Goal: Task Accomplishment & Management: Manage account settings

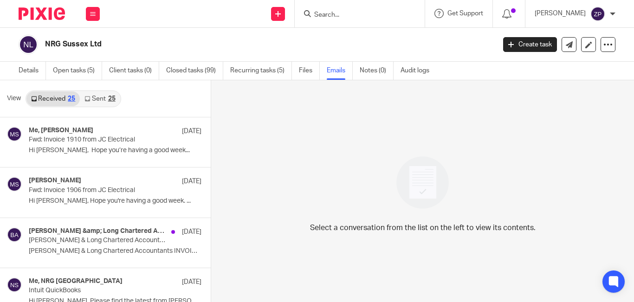
click at [53, 11] on img at bounding box center [42, 13] width 46 height 13
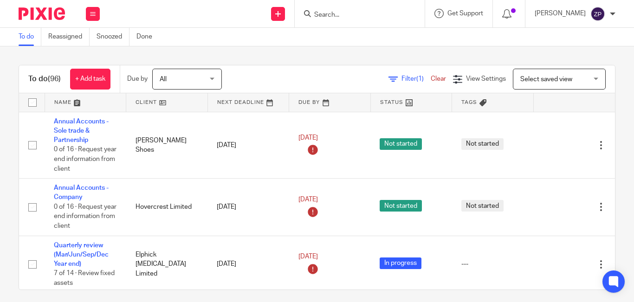
click at [301, 66] on div "To do (96) + Add task Due by All All Today Tomorrow This week Next week This mo…" at bounding box center [317, 79] width 596 height 28
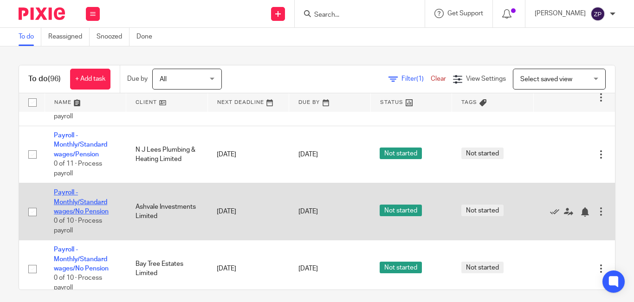
click at [87, 189] on link "Payroll - Monthly/Standard wages/No Pension" at bounding box center [81, 202] width 55 height 26
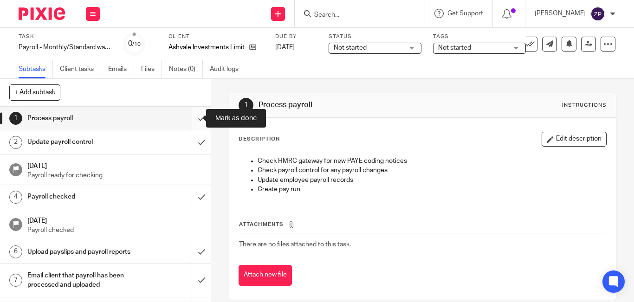
click at [193, 123] on input "submit" at bounding box center [105, 118] width 211 height 23
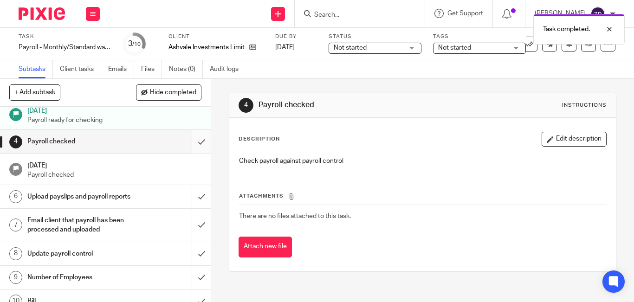
scroll to position [76, 0]
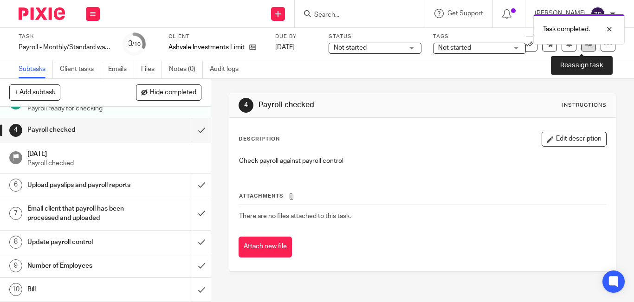
click at [584, 48] on link at bounding box center [588, 44] width 15 height 15
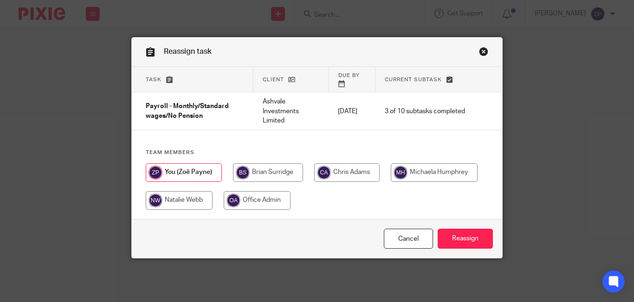
click at [333, 164] on input "radio" at bounding box center [346, 172] width 65 height 19
radio input "true"
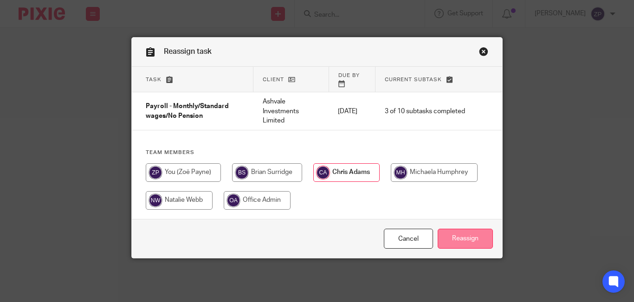
click at [458, 234] on input "Reassign" at bounding box center [465, 239] width 55 height 20
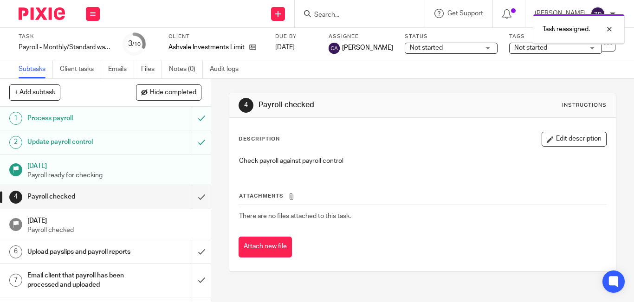
scroll to position [76, 0]
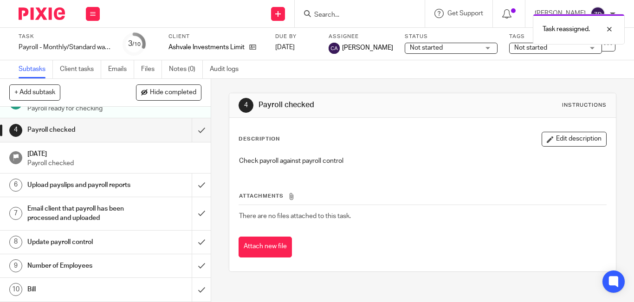
click at [86, 264] on h1 "Number of Employees" at bounding box center [78, 266] width 103 height 14
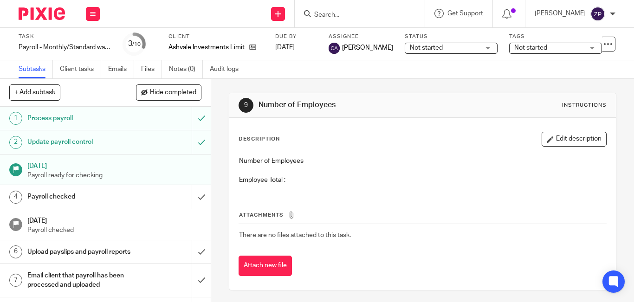
click at [549, 134] on button "Edit description" at bounding box center [573, 139] width 65 height 15
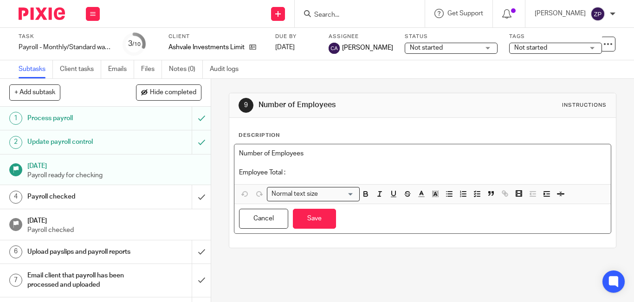
click at [302, 175] on p "Employee Total :" at bounding box center [422, 172] width 367 height 9
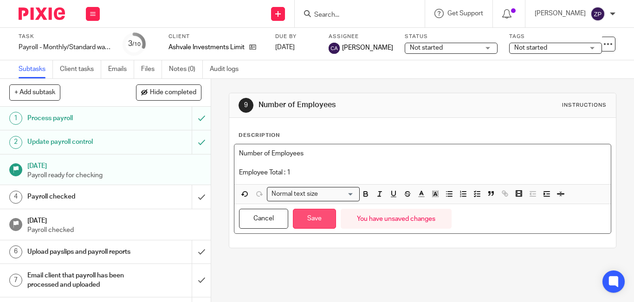
click at [320, 216] on button "Save" at bounding box center [314, 219] width 43 height 20
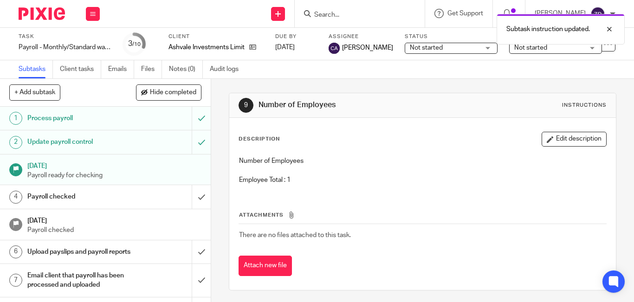
scroll to position [76, 0]
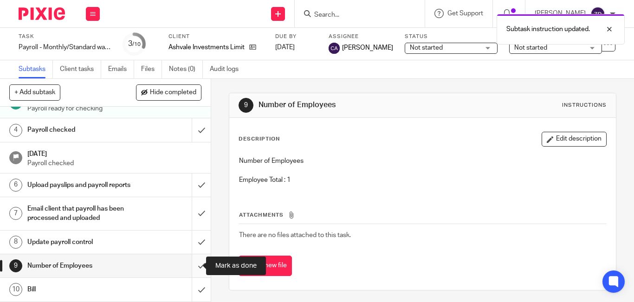
click at [192, 266] on input "submit" at bounding box center [105, 265] width 211 height 23
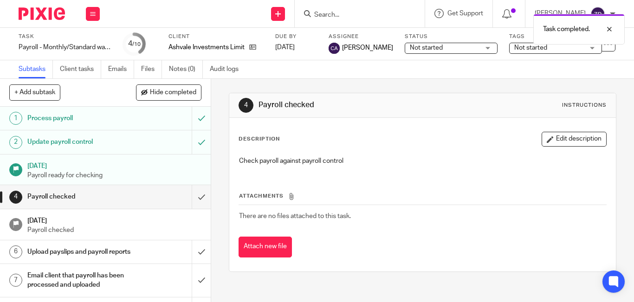
click at [49, 10] on img at bounding box center [42, 13] width 46 height 13
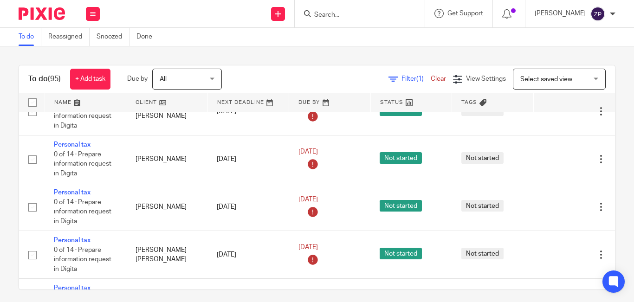
scroll to position [2234, 0]
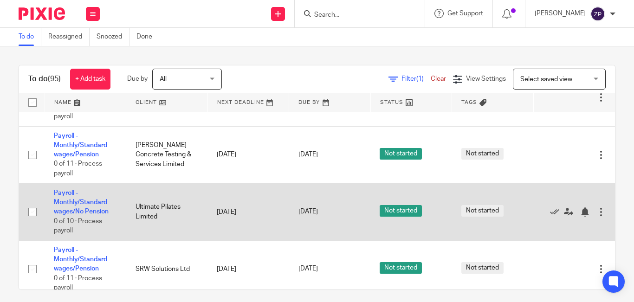
click at [83, 183] on td "Payroll - Monthly/Standard wages/No Pension 0 of 10 · Process payroll" at bounding box center [86, 211] width 82 height 57
click at [84, 190] on link "Payroll - Monthly/Standard wages/No Pension" at bounding box center [81, 203] width 55 height 26
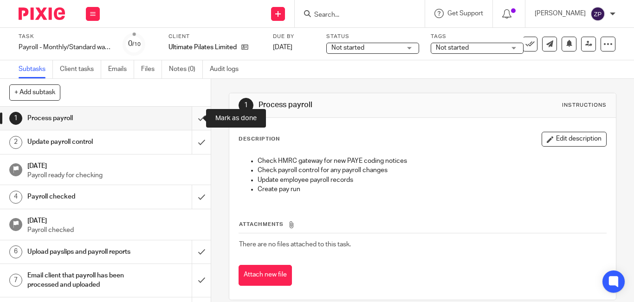
click at [188, 121] on input "submit" at bounding box center [105, 118] width 211 height 23
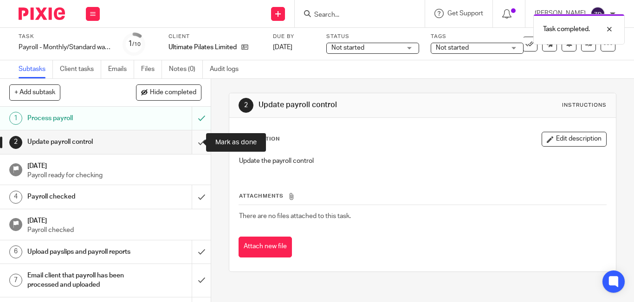
click at [192, 145] on input "submit" at bounding box center [105, 141] width 211 height 23
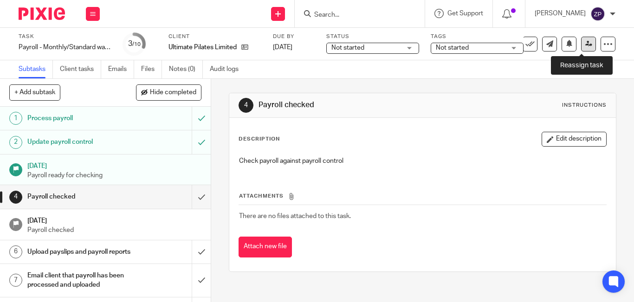
click at [585, 45] on icon at bounding box center [588, 43] width 7 height 7
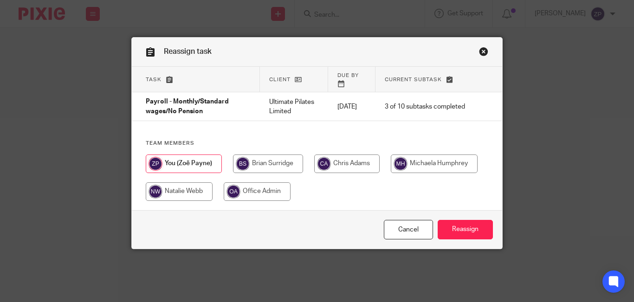
click at [332, 164] on input "radio" at bounding box center [346, 163] width 65 height 19
radio input "true"
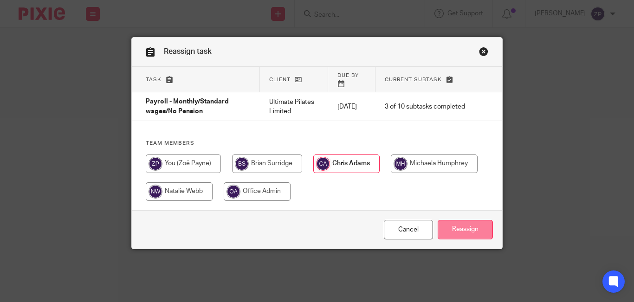
click at [463, 229] on input "Reassign" at bounding box center [465, 230] width 55 height 20
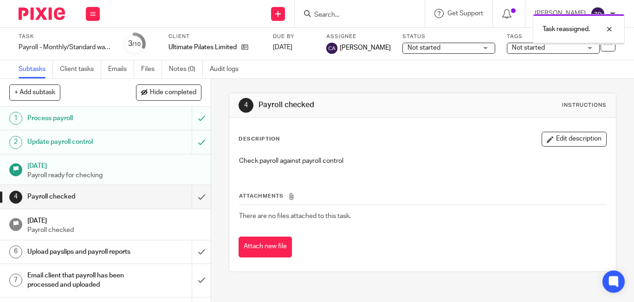
scroll to position [76, 0]
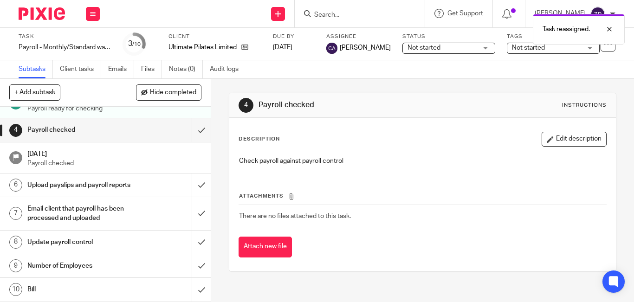
click at [83, 270] on h1 "Number of Employees" at bounding box center [78, 266] width 103 height 14
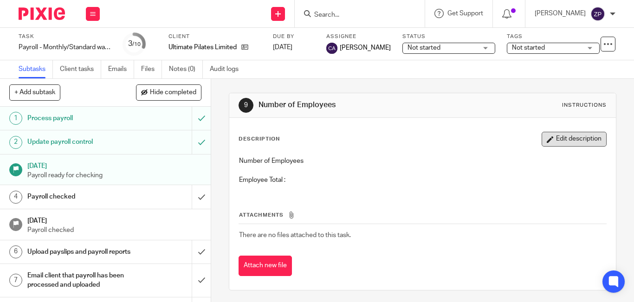
click at [577, 138] on button "Edit description" at bounding box center [573, 139] width 65 height 15
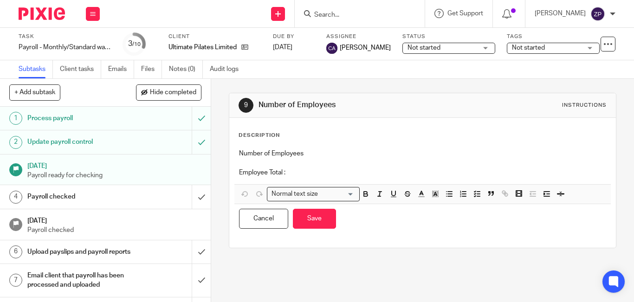
click at [293, 164] on p at bounding box center [422, 162] width 367 height 9
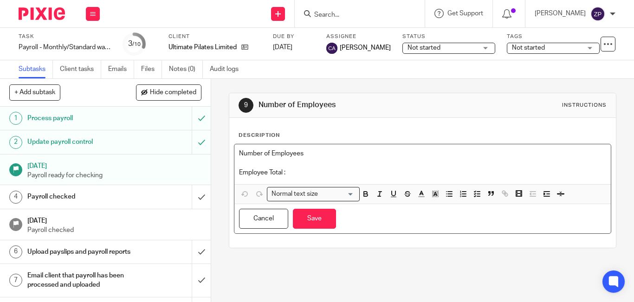
click at [296, 171] on p "Employee Total :" at bounding box center [422, 172] width 367 height 9
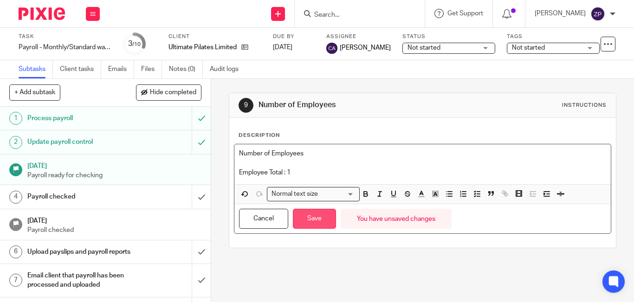
click at [311, 212] on button "Save" at bounding box center [314, 219] width 43 height 20
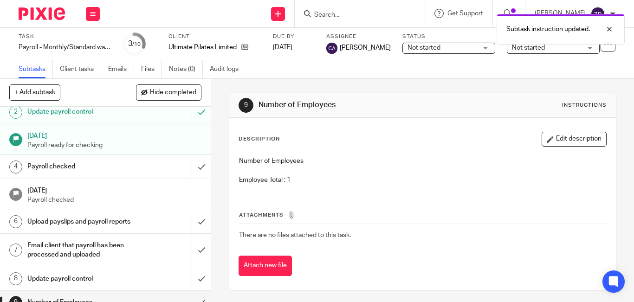
scroll to position [76, 0]
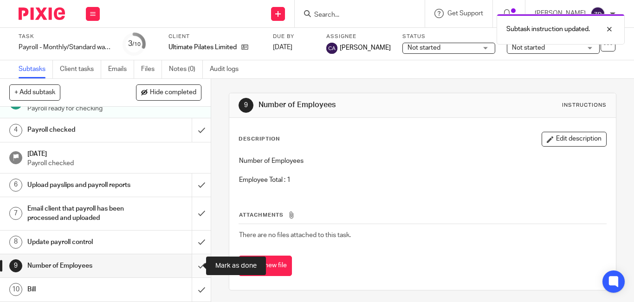
click at [193, 265] on input "submit" at bounding box center [105, 265] width 211 height 23
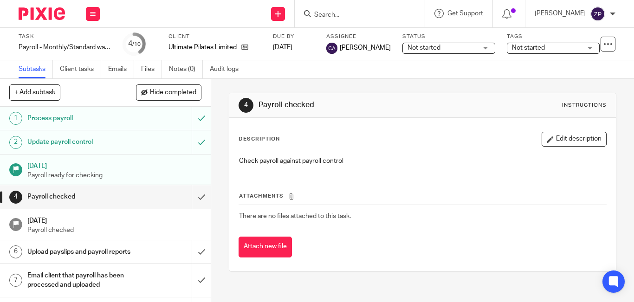
click at [48, 13] on img at bounding box center [42, 13] width 46 height 13
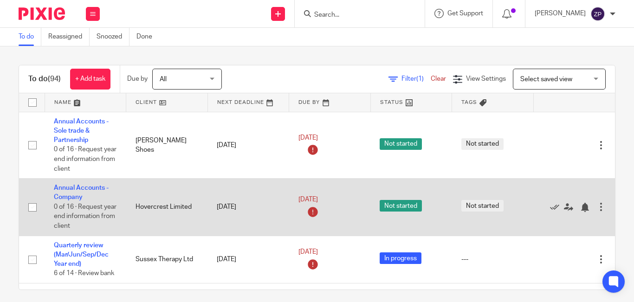
scroll to position [2753, 0]
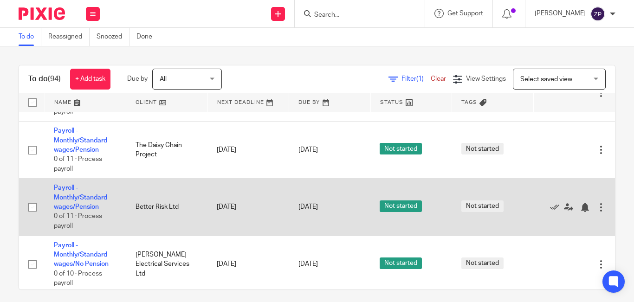
click at [87, 179] on td "Payroll - Monthly/Standard wages/Pension 0 of 11 · Process payroll" at bounding box center [86, 207] width 82 height 57
click at [69, 185] on link "Payroll - Monthly/Standard wages/Pension" at bounding box center [80, 198] width 53 height 26
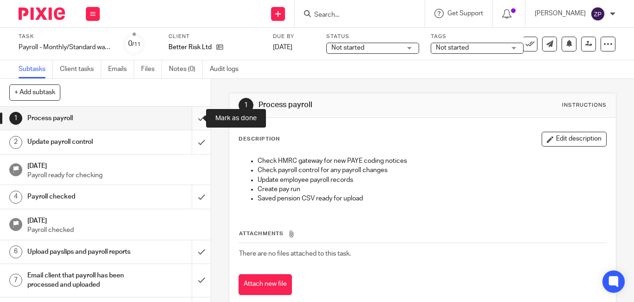
click at [193, 108] on input "submit" at bounding box center [105, 118] width 211 height 23
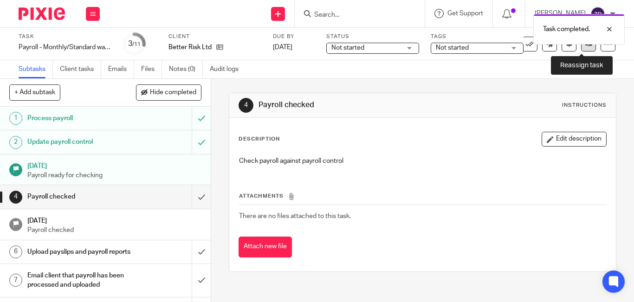
click at [585, 46] on icon at bounding box center [588, 43] width 7 height 7
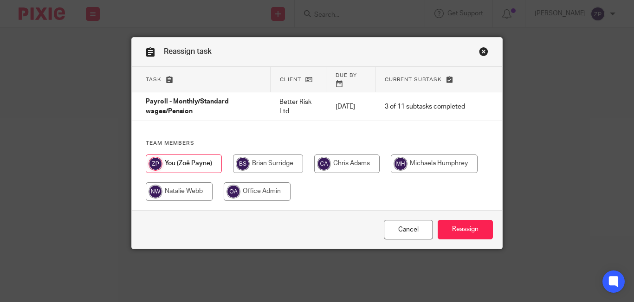
click at [357, 156] on input "radio" at bounding box center [346, 163] width 65 height 19
radio input "true"
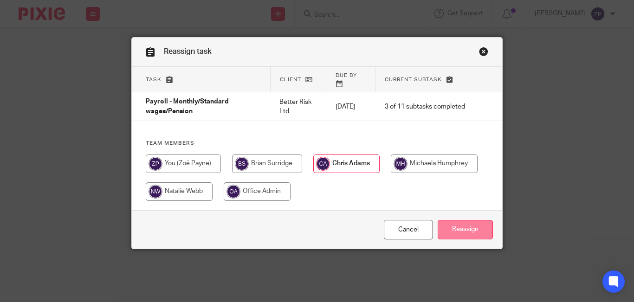
click at [469, 226] on input "Reassign" at bounding box center [465, 230] width 55 height 20
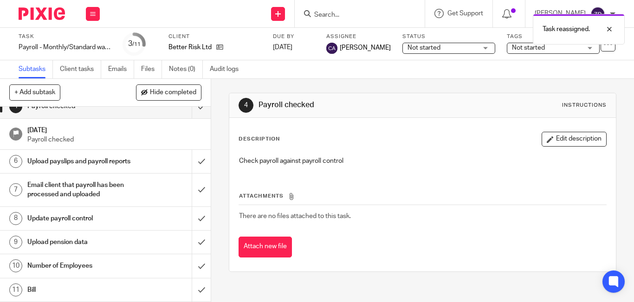
scroll to position [100, 0]
click at [90, 274] on link "10 Number of Employees" at bounding box center [96, 265] width 192 height 23
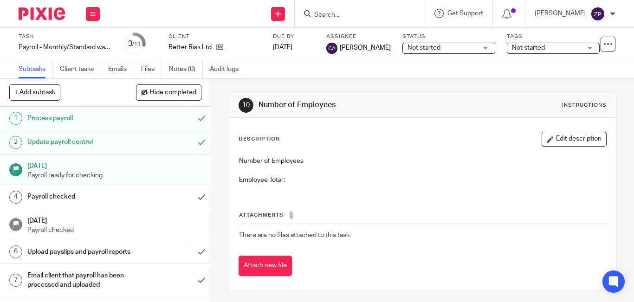
click at [552, 135] on button "Edit description" at bounding box center [573, 139] width 65 height 15
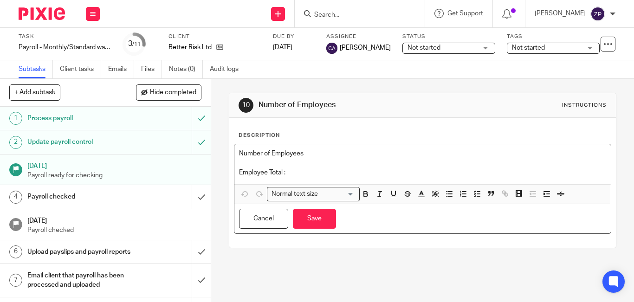
click at [313, 177] on div "Number of Employees Employee Total :" at bounding box center [422, 164] width 376 height 40
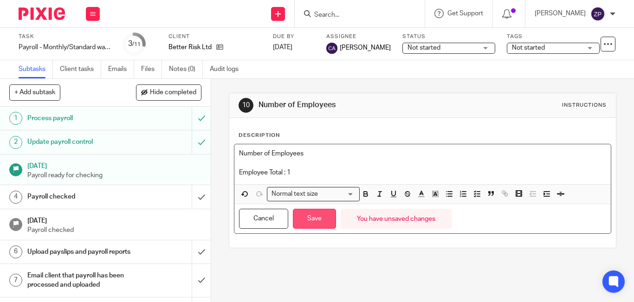
click at [317, 218] on button "Save" at bounding box center [314, 219] width 43 height 20
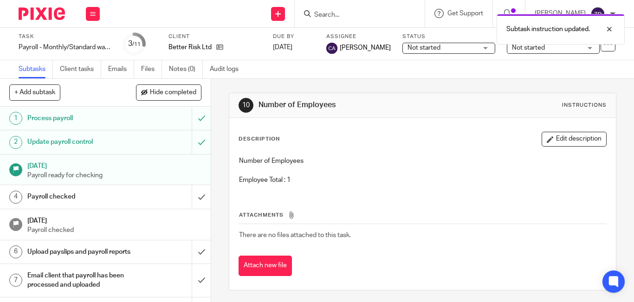
scroll to position [100, 0]
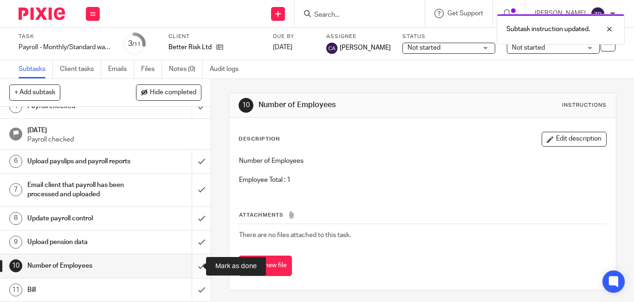
click at [198, 268] on input "submit" at bounding box center [105, 265] width 211 height 23
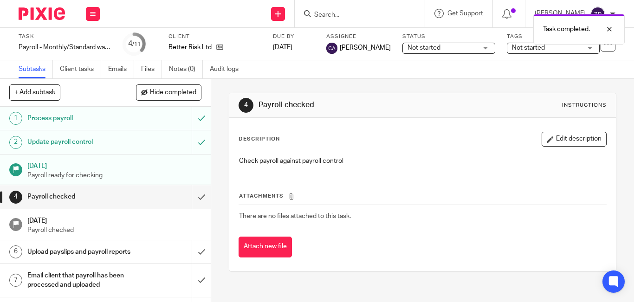
click at [29, 12] on img at bounding box center [42, 13] width 46 height 13
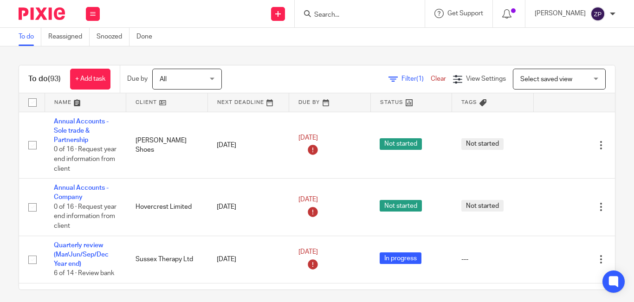
scroll to position [1663, 0]
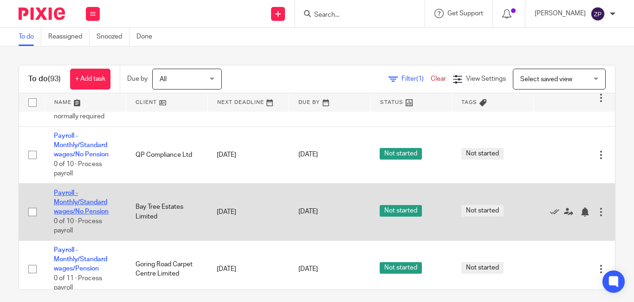
click at [100, 192] on link "Payroll - Monthly/Standard wages/No Pension" at bounding box center [81, 203] width 55 height 26
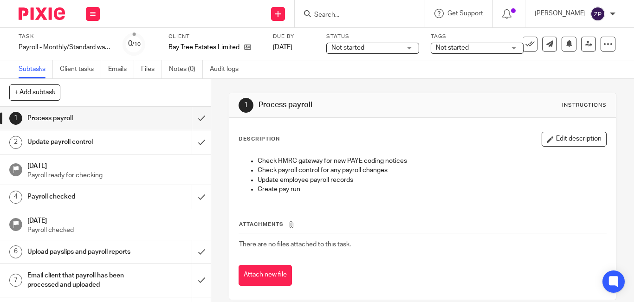
click at [302, 174] on p "Check payroll control for any payroll changes" at bounding box center [431, 170] width 348 height 9
click at [193, 124] on input "submit" at bounding box center [105, 118] width 211 height 23
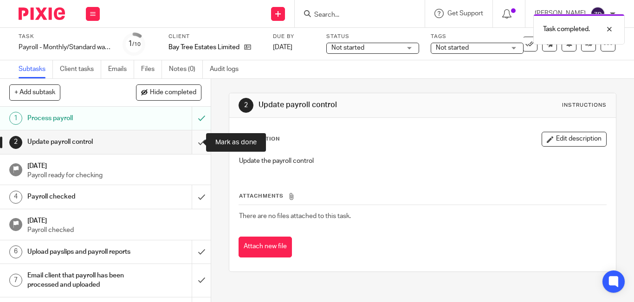
click at [189, 146] on input "submit" at bounding box center [105, 141] width 211 height 23
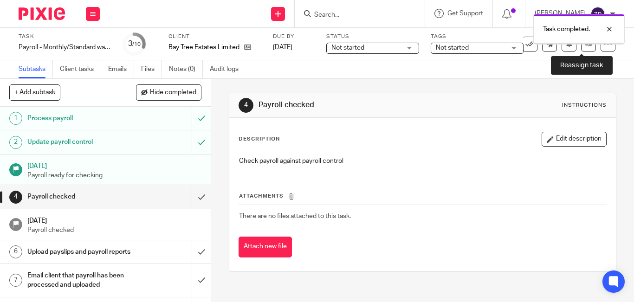
click at [581, 48] on link at bounding box center [588, 44] width 15 height 15
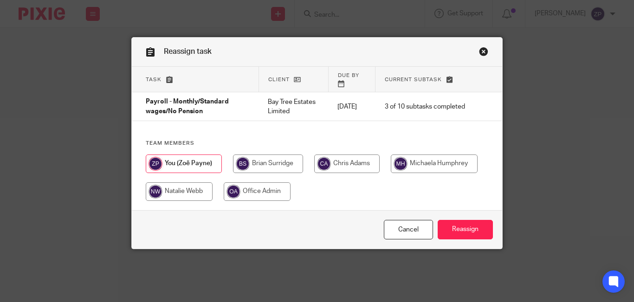
click at [337, 161] on input "radio" at bounding box center [346, 163] width 65 height 19
radio input "true"
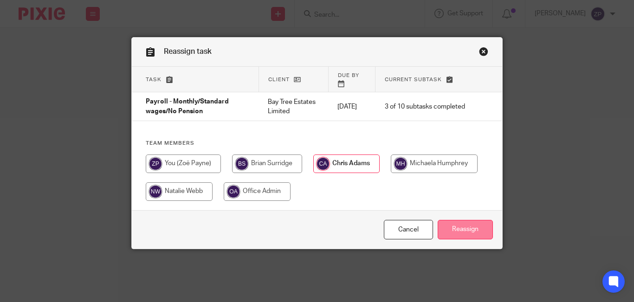
click at [439, 220] on input "Reassign" at bounding box center [465, 230] width 55 height 20
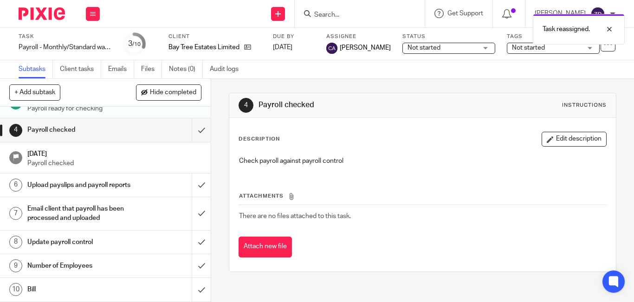
scroll to position [76, 0]
click at [106, 267] on h1 "Number of Employees" at bounding box center [78, 266] width 103 height 14
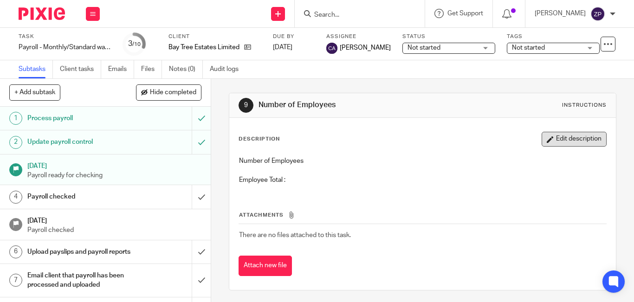
click at [541, 143] on button "Edit description" at bounding box center [573, 139] width 65 height 15
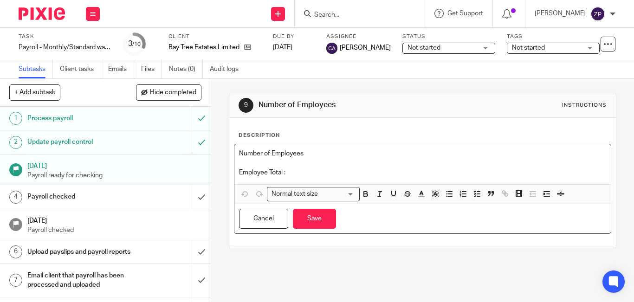
click at [307, 168] on p "Employee Total :" at bounding box center [422, 172] width 367 height 9
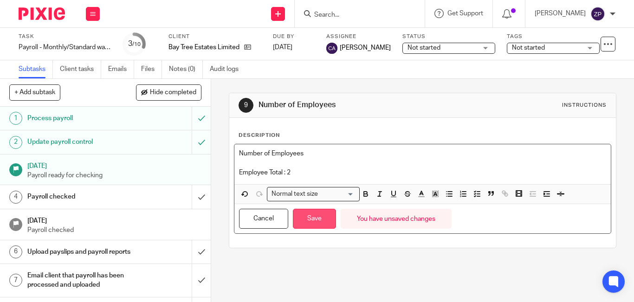
click at [310, 217] on button "Save" at bounding box center [314, 219] width 43 height 20
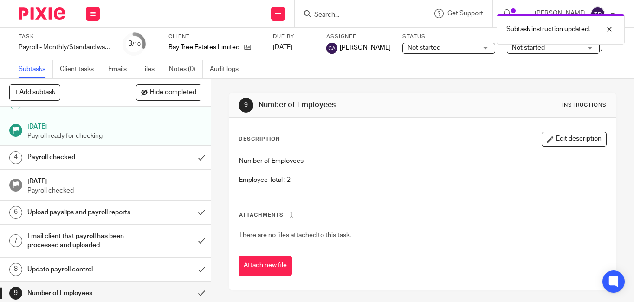
scroll to position [76, 0]
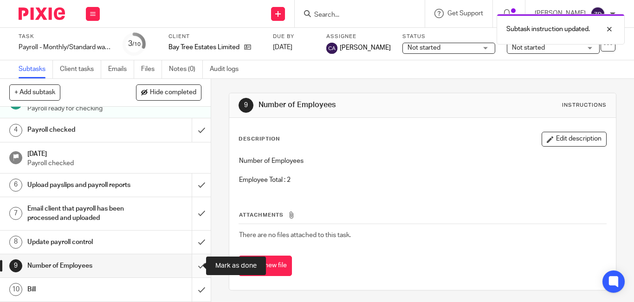
click at [190, 267] on input "submit" at bounding box center [105, 265] width 211 height 23
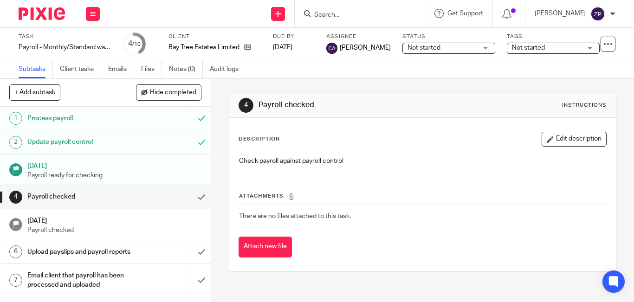
click at [38, 12] on img at bounding box center [42, 13] width 46 height 13
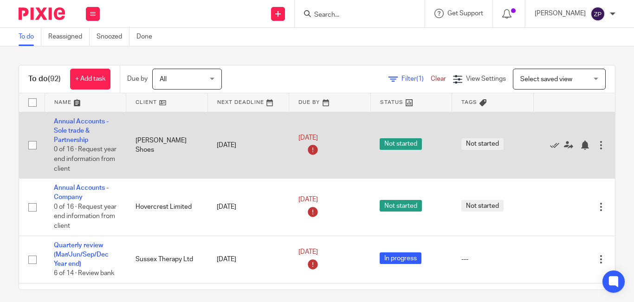
scroll to position [2976, 0]
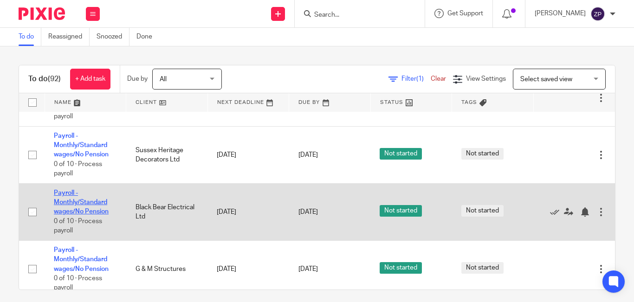
click at [86, 190] on link "Payroll - Monthly/Standard wages/No Pension" at bounding box center [81, 203] width 55 height 26
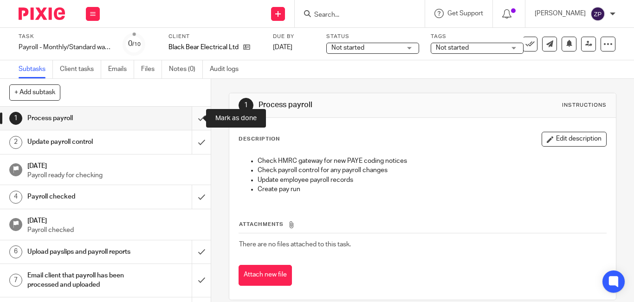
click at [192, 119] on input "submit" at bounding box center [105, 118] width 211 height 23
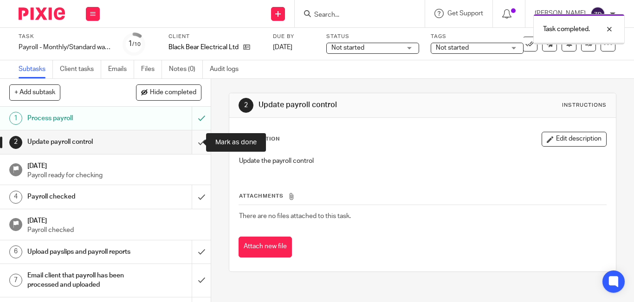
click at [190, 145] on input "submit" at bounding box center [105, 141] width 211 height 23
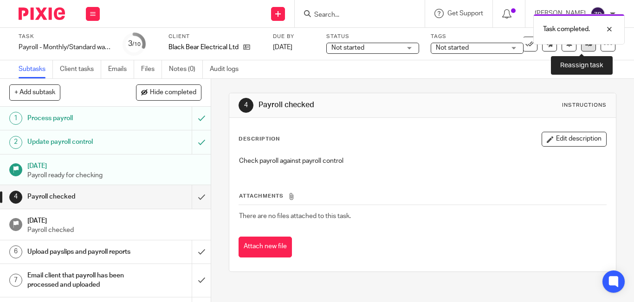
click at [581, 51] on link at bounding box center [588, 44] width 15 height 15
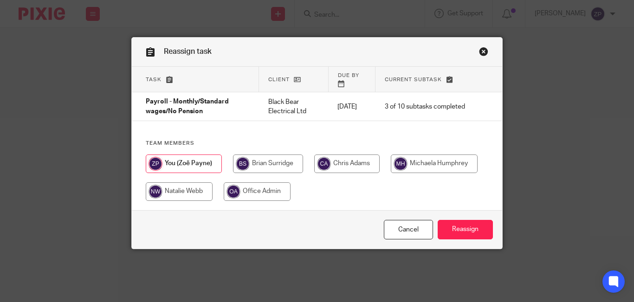
click at [344, 154] on input "radio" at bounding box center [346, 163] width 65 height 19
radio input "true"
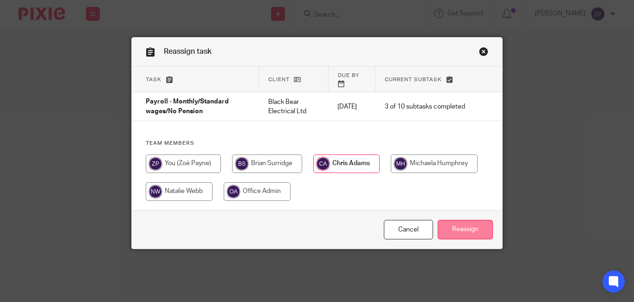
click at [452, 220] on input "Reassign" at bounding box center [465, 230] width 55 height 20
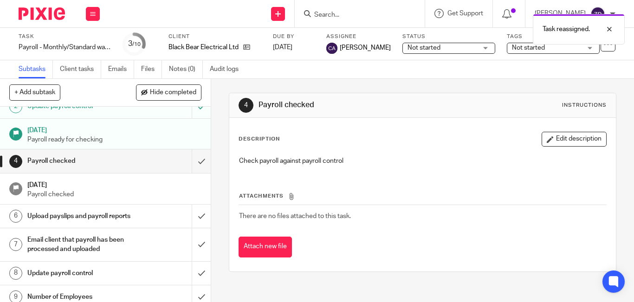
scroll to position [76, 0]
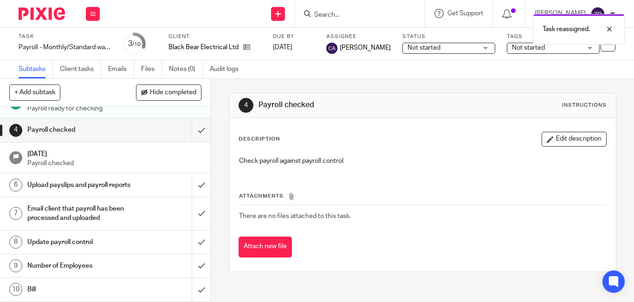
click at [77, 271] on h1 "Number of Employees" at bounding box center [78, 266] width 103 height 14
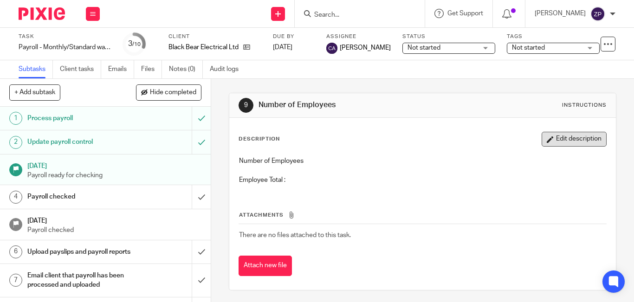
click at [564, 141] on button "Edit description" at bounding box center [573, 139] width 65 height 15
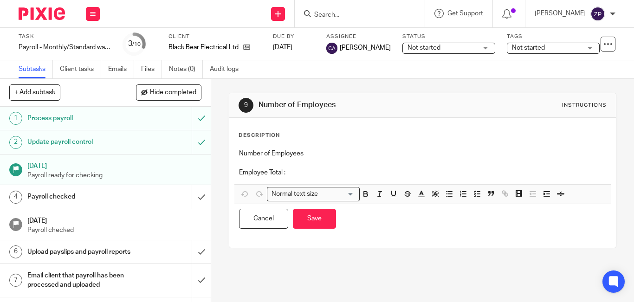
click at [305, 177] on p "Employee Total :" at bounding box center [422, 172] width 367 height 9
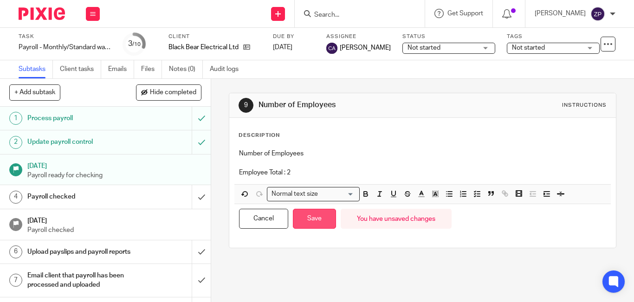
click at [315, 216] on button "Save" at bounding box center [314, 219] width 43 height 20
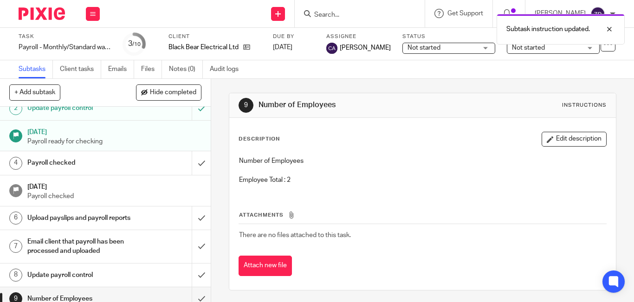
scroll to position [76, 0]
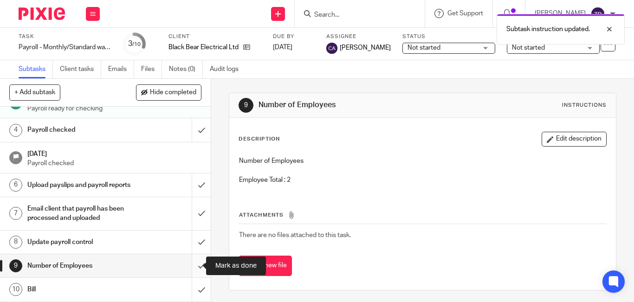
click at [193, 268] on input "submit" at bounding box center [105, 265] width 211 height 23
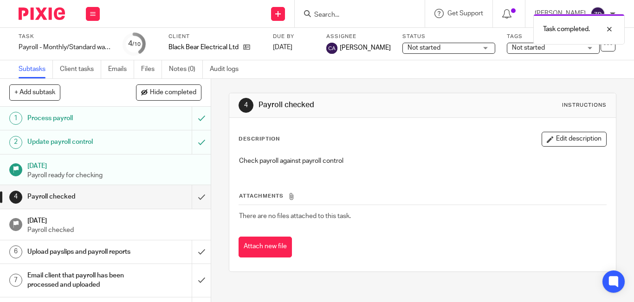
scroll to position [76, 0]
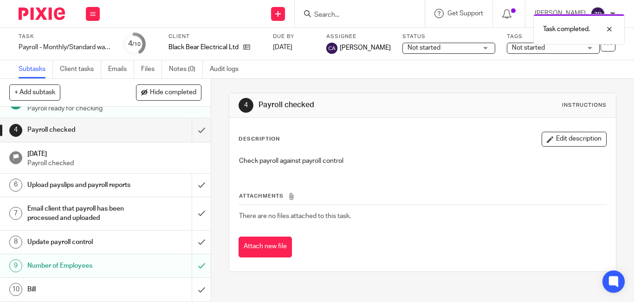
click at [49, 13] on img at bounding box center [42, 13] width 46 height 13
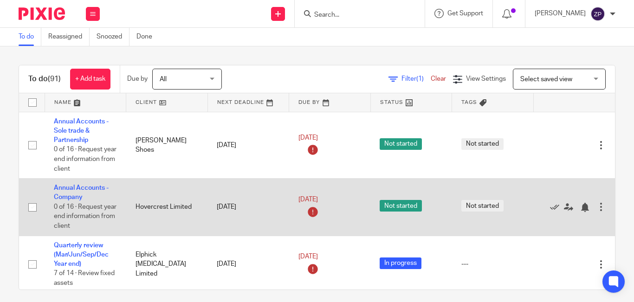
scroll to position [2296, 0]
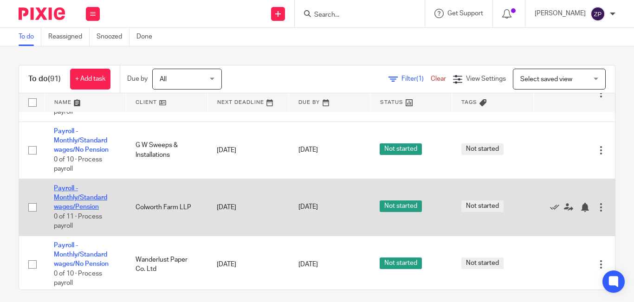
click at [84, 185] on link "Payroll - Monthly/Standard wages/Pension" at bounding box center [80, 198] width 53 height 26
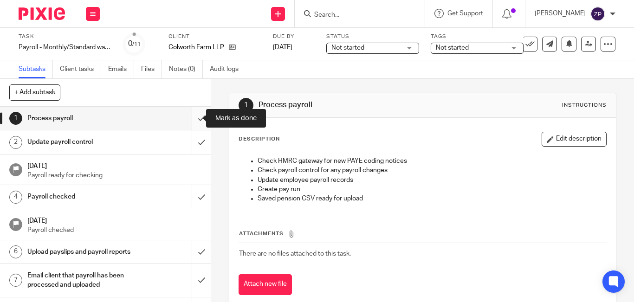
click at [188, 120] on input "submit" at bounding box center [105, 118] width 211 height 23
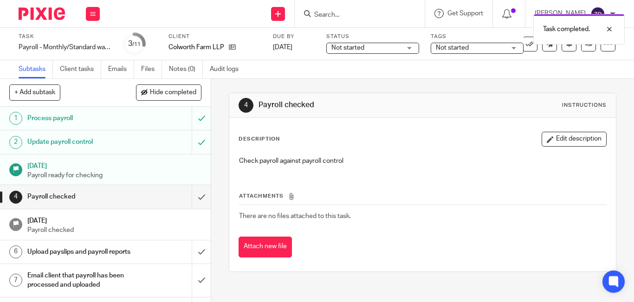
scroll to position [46, 0]
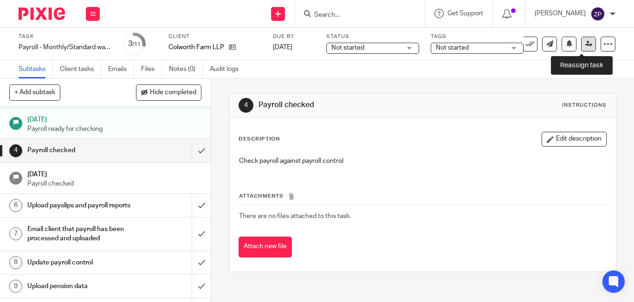
click at [585, 47] on icon at bounding box center [588, 43] width 7 height 7
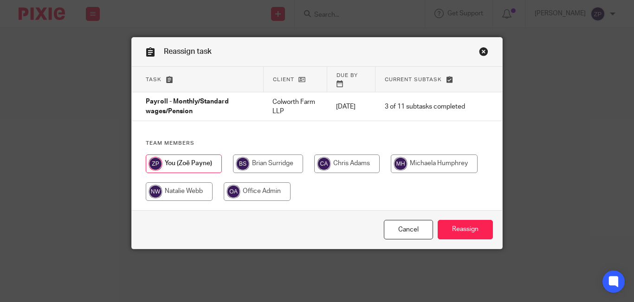
click at [329, 159] on input "radio" at bounding box center [346, 163] width 65 height 19
radio input "true"
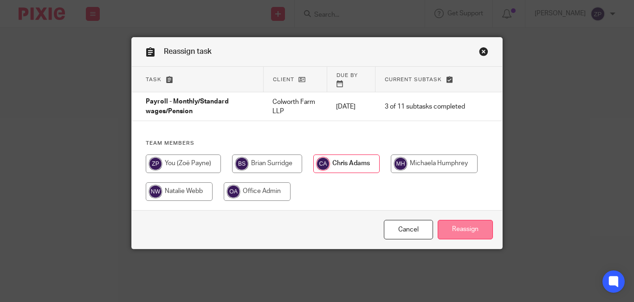
click at [467, 220] on input "Reassign" at bounding box center [465, 230] width 55 height 20
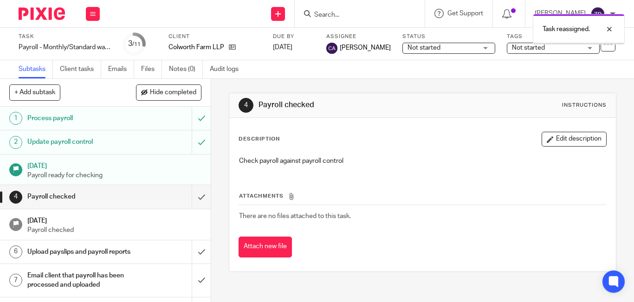
scroll to position [100, 0]
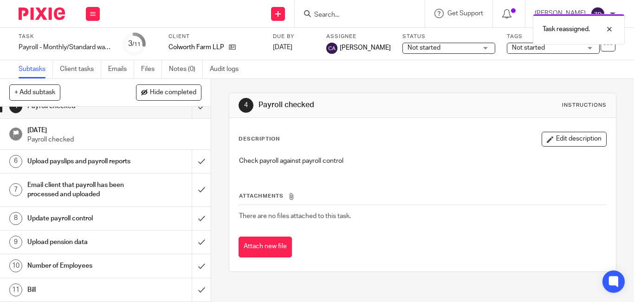
click at [95, 261] on h1 "Number of Employees" at bounding box center [78, 266] width 103 height 14
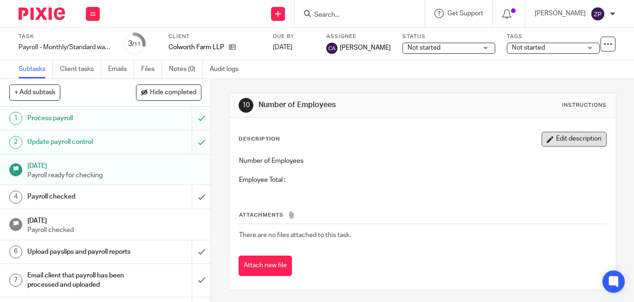
click at [563, 143] on button "Edit description" at bounding box center [573, 139] width 65 height 15
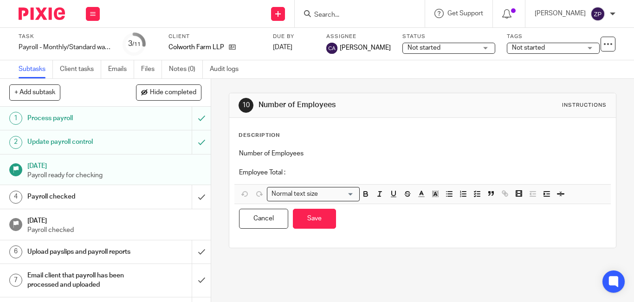
click at [367, 174] on p "Employee Total :" at bounding box center [422, 172] width 367 height 9
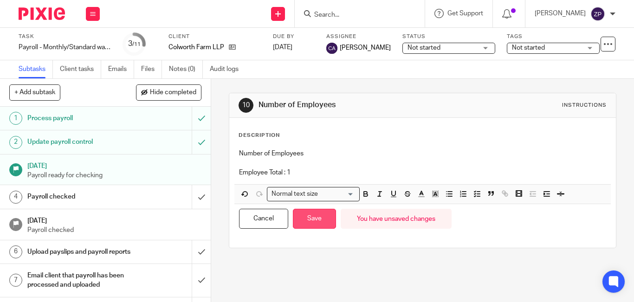
click at [315, 218] on button "Save" at bounding box center [314, 219] width 43 height 20
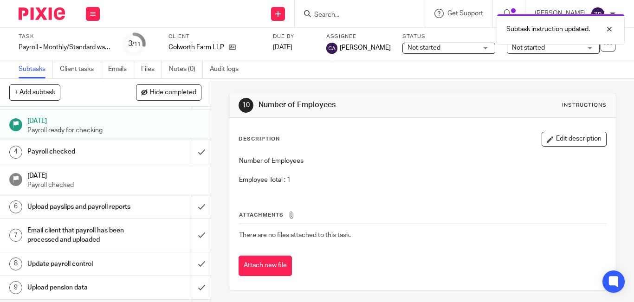
scroll to position [100, 0]
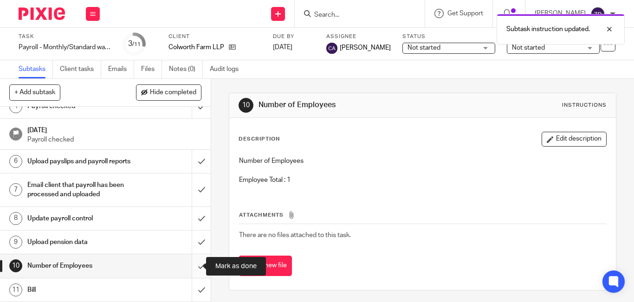
click at [189, 270] on input "submit" at bounding box center [105, 265] width 211 height 23
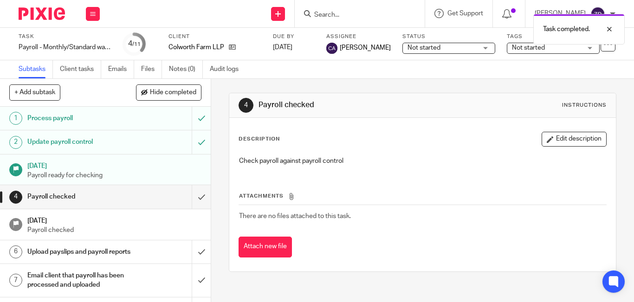
click at [50, 13] on img at bounding box center [42, 13] width 46 height 13
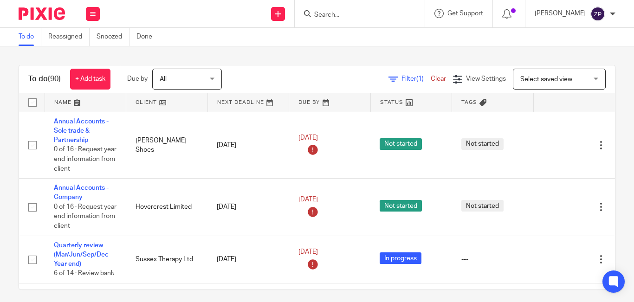
click at [251, 66] on div "To do (90) + Add task Due by All All [DATE] [DATE] This week Next week This mon…" at bounding box center [317, 79] width 596 height 28
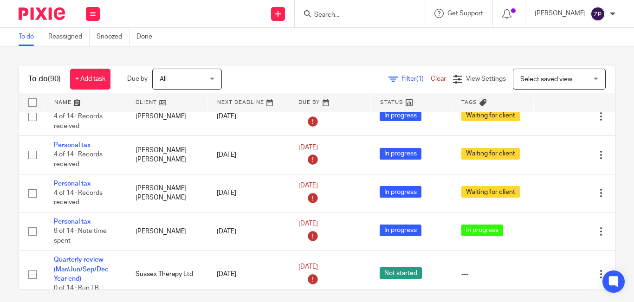
scroll to position [2462, 0]
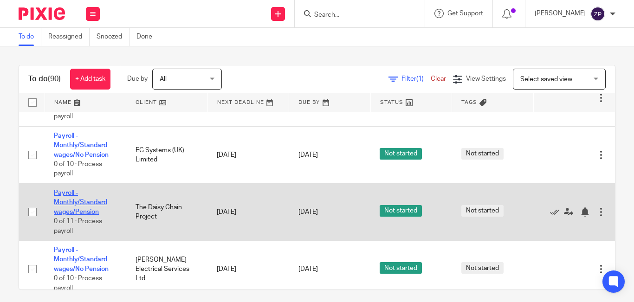
click at [78, 190] on link "Payroll - Monthly/Standard wages/Pension" at bounding box center [80, 203] width 53 height 26
